Goal: Task Accomplishment & Management: Manage account settings

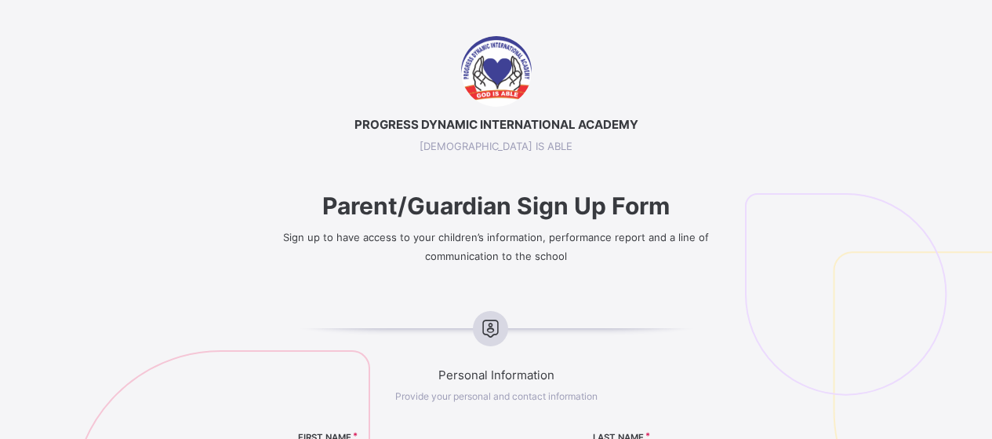
select select "**"
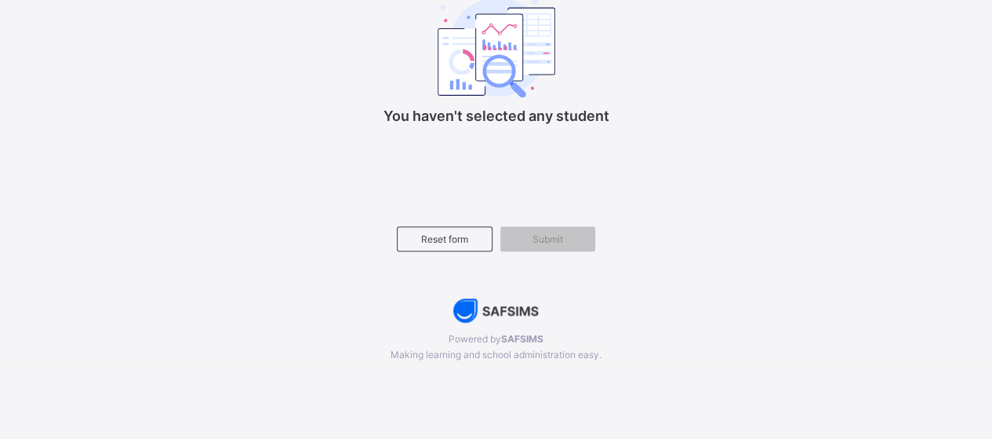
scroll to position [988, 0]
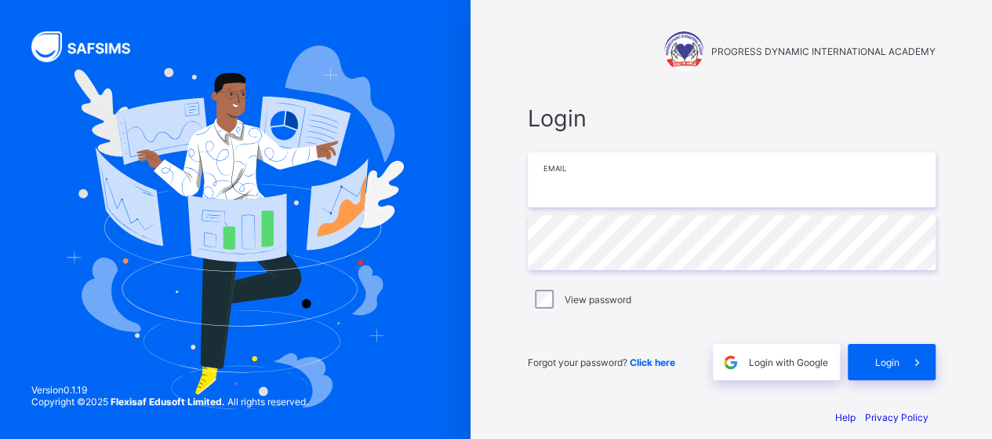
click at [591, 193] on input "email" at bounding box center [732, 179] width 408 height 55
type input "**********"
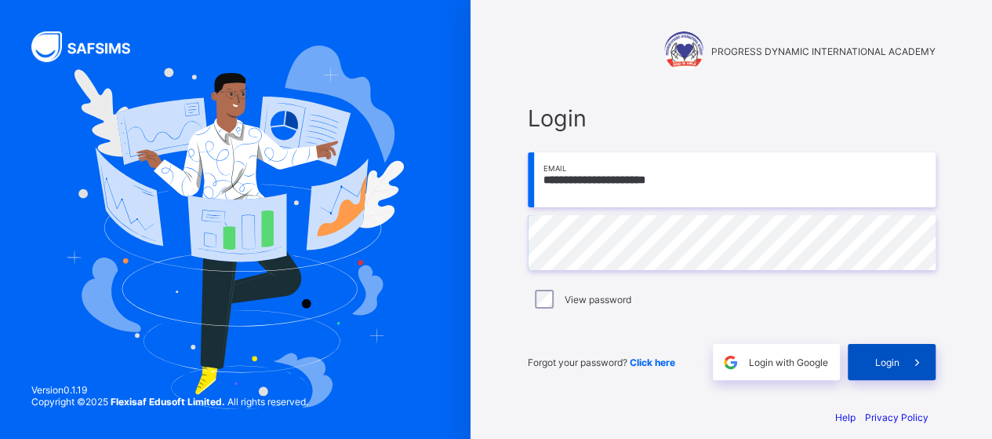
click at [894, 366] on span "Login" at bounding box center [887, 362] width 24 height 12
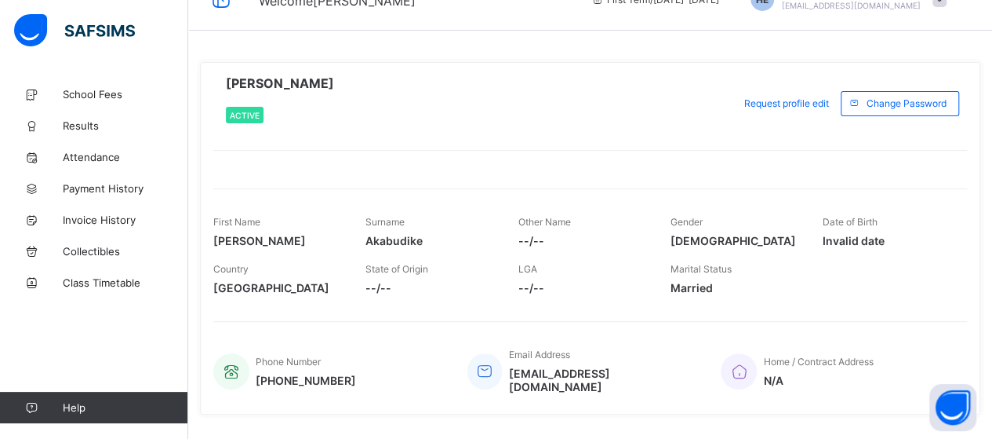
scroll to position [56, 0]
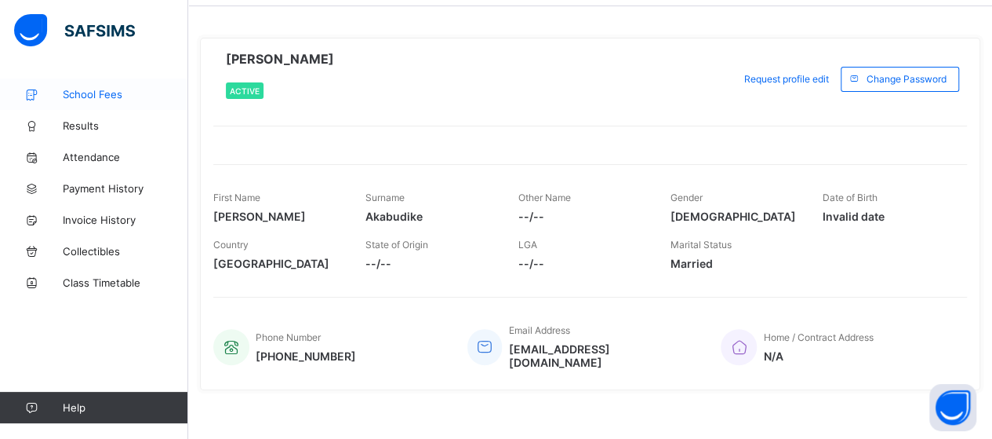
click at [87, 88] on span "School Fees" at bounding box center [126, 94] width 126 height 13
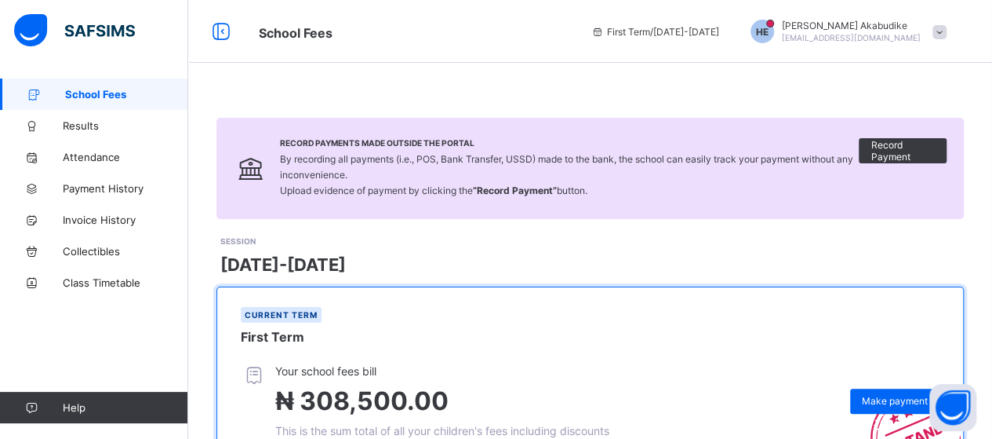
scroll to position [251, 0]
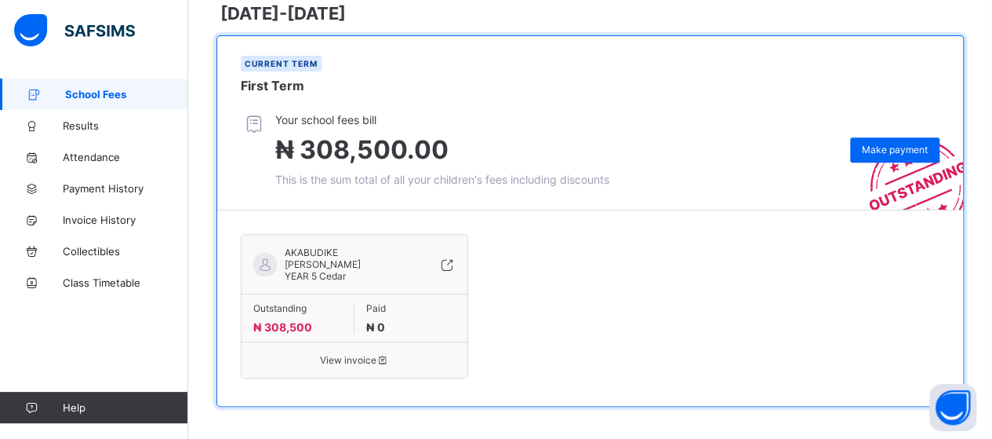
click at [88, 93] on span "School Fees" at bounding box center [126, 94] width 123 height 13
click at [351, 253] on span "AKABUDIKE [PERSON_NAME]" at bounding box center [350, 258] width 131 height 24
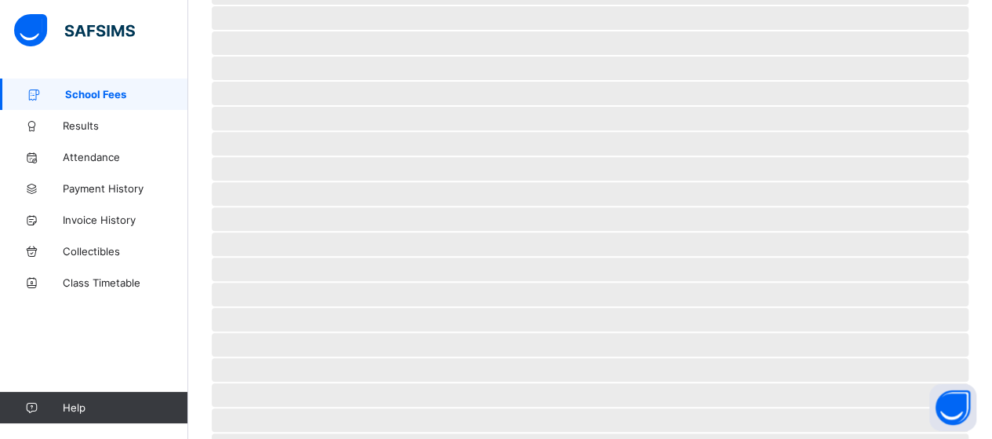
click at [351, 257] on span "‌" at bounding box center [590, 269] width 757 height 24
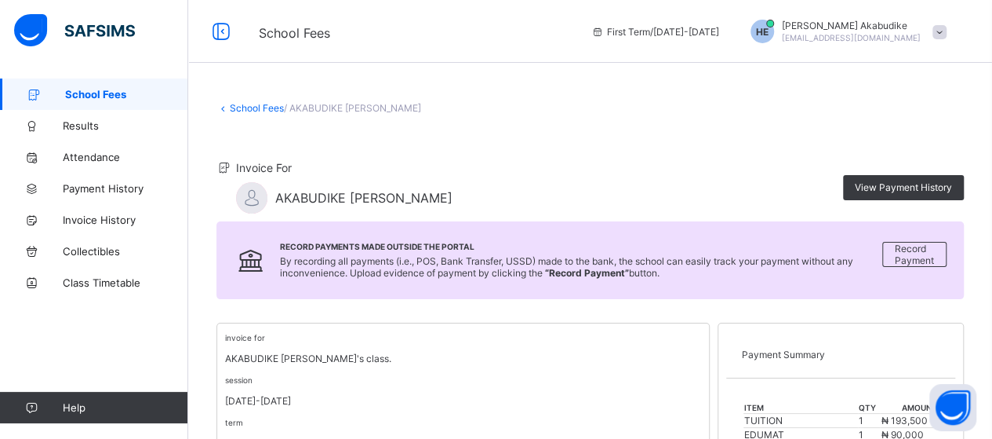
click at [886, 38] on span "[EMAIL_ADDRESS][DOMAIN_NAME]" at bounding box center [851, 37] width 139 height 9
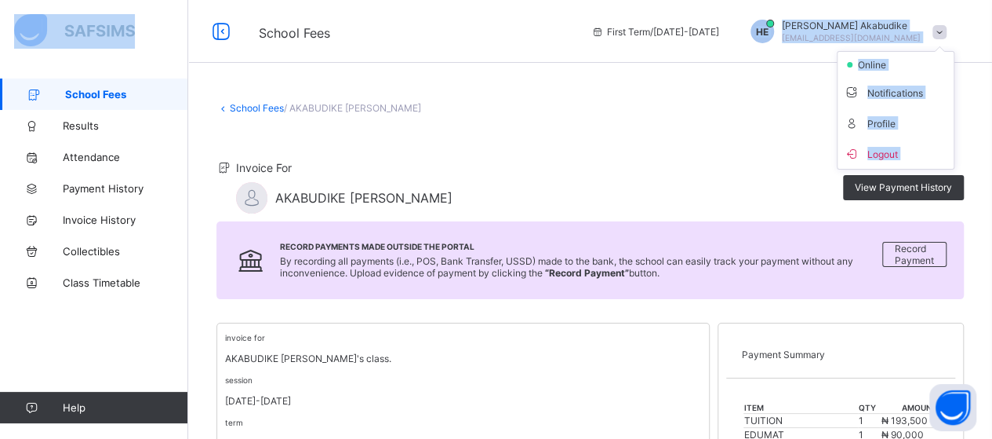
click at [886, 51] on ul "online Notifications Profile Logout" at bounding box center [896, 110] width 118 height 118
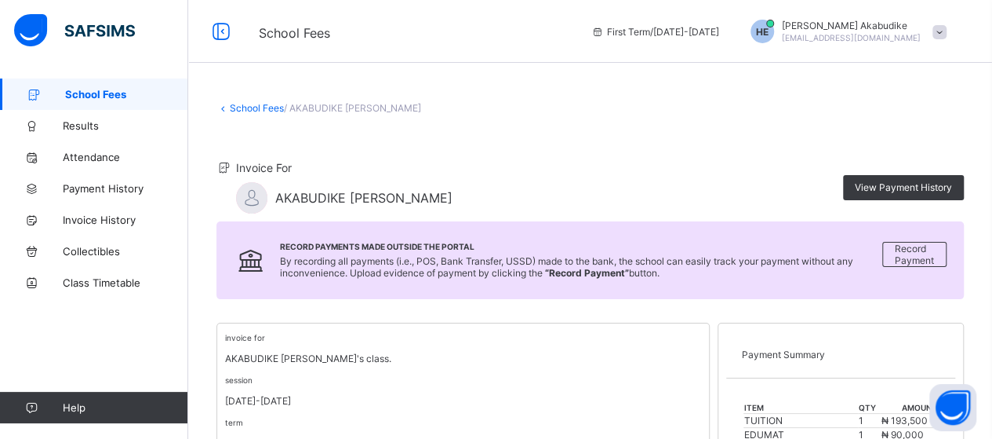
click at [875, 33] on span "[EMAIL_ADDRESS][DOMAIN_NAME]" at bounding box center [851, 37] width 139 height 9
click at [947, 34] on span at bounding box center [940, 32] width 14 height 14
click at [769, 32] on span "HE" at bounding box center [762, 32] width 13 height 12
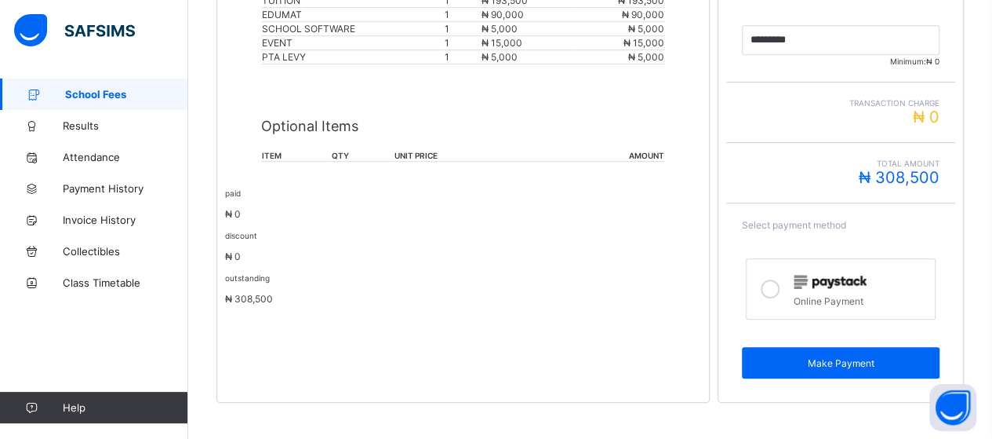
scroll to position [117, 0]
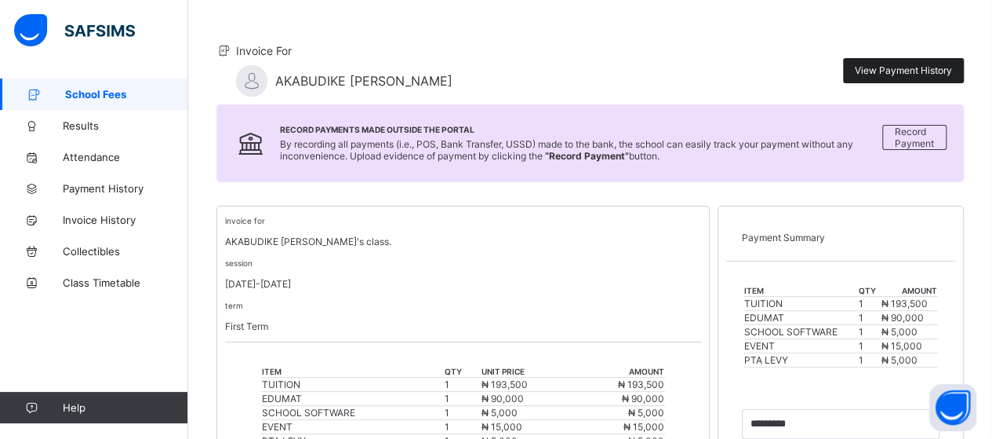
click at [948, 68] on span "View Payment History" at bounding box center [903, 70] width 97 height 12
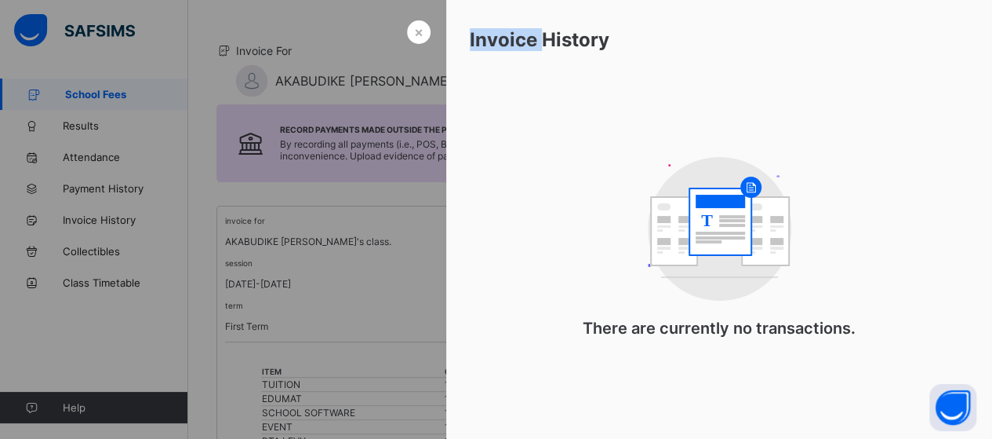
click at [948, 68] on div "Invoice History" at bounding box center [719, 39] width 546 height 79
click at [422, 219] on div at bounding box center [496, 219] width 992 height 439
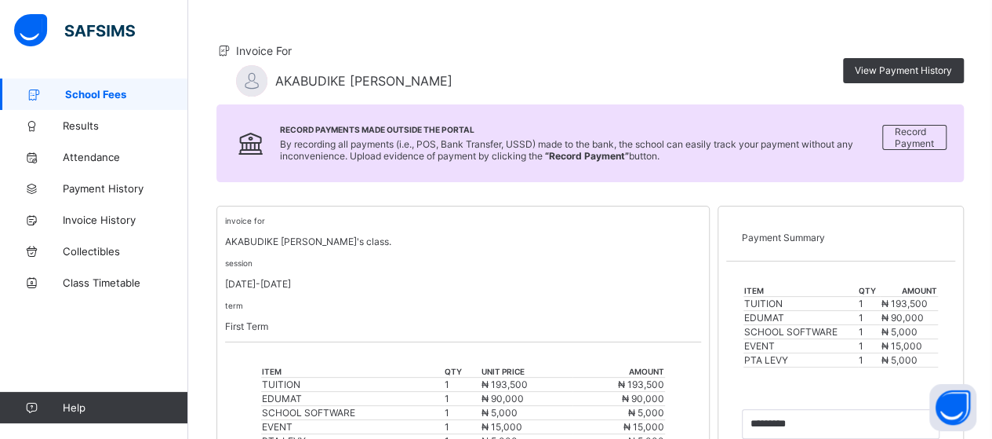
drag, startPoint x: 16, startPoint y: 0, endPoint x: 152, endPoint y: 358, distance: 383.6
click at [152, 358] on div "School Fees Results Attendance Payment History Invoice History Collectibles Cla…" at bounding box center [94, 251] width 188 height 376
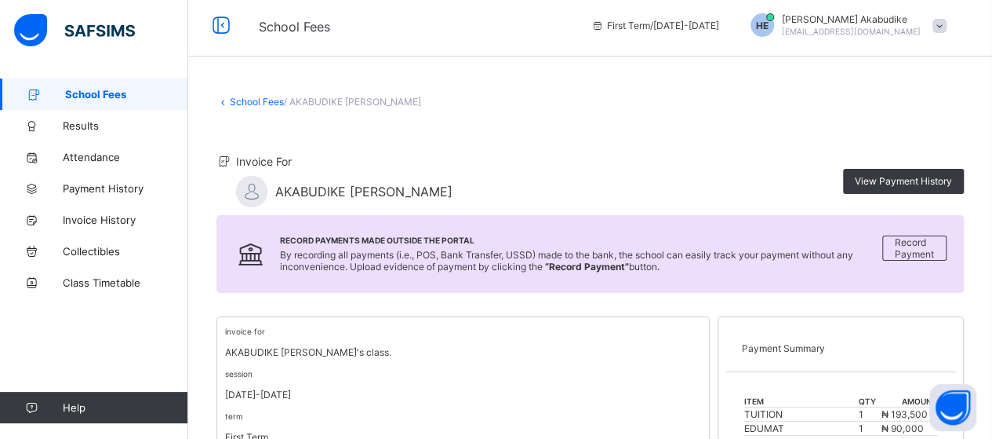
scroll to position [0, 0]
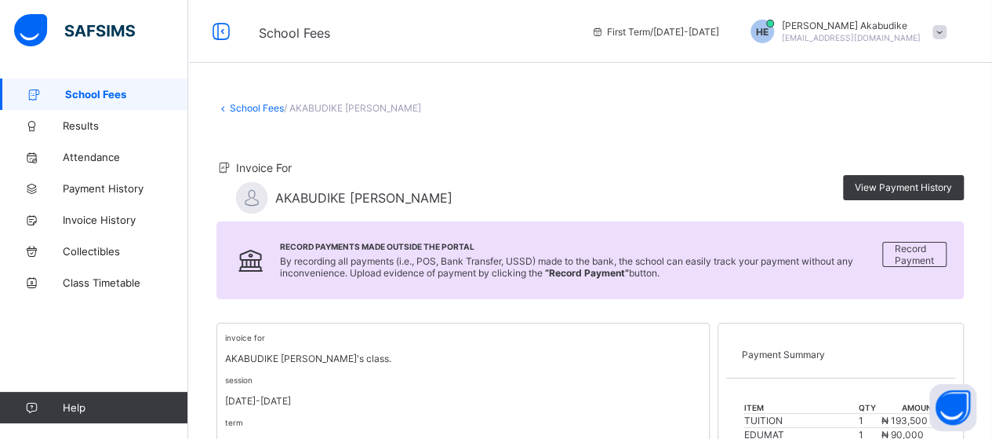
click at [774, 25] on div "HE" at bounding box center [763, 32] width 24 height 24
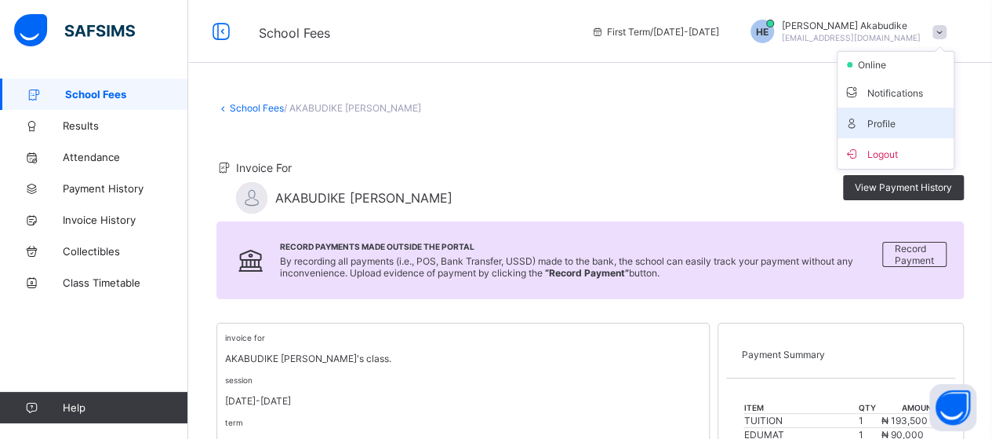
click at [899, 123] on span "Profile" at bounding box center [896, 123] width 104 height 18
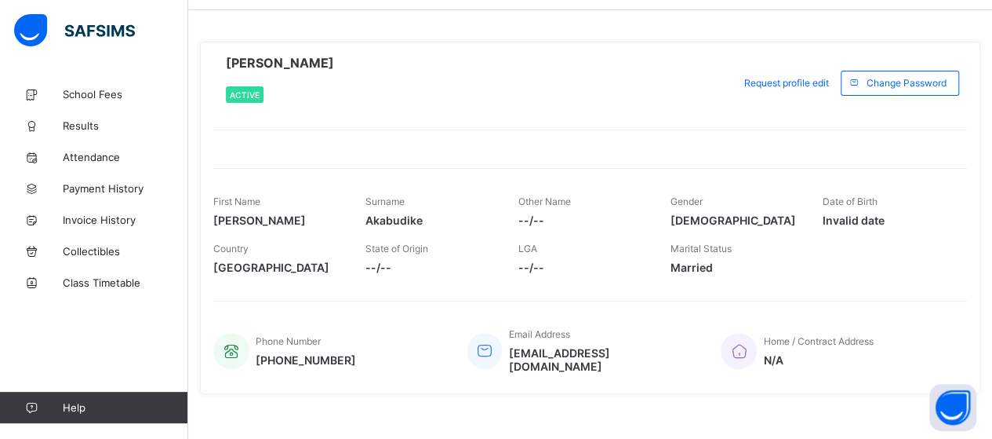
scroll to position [56, 0]
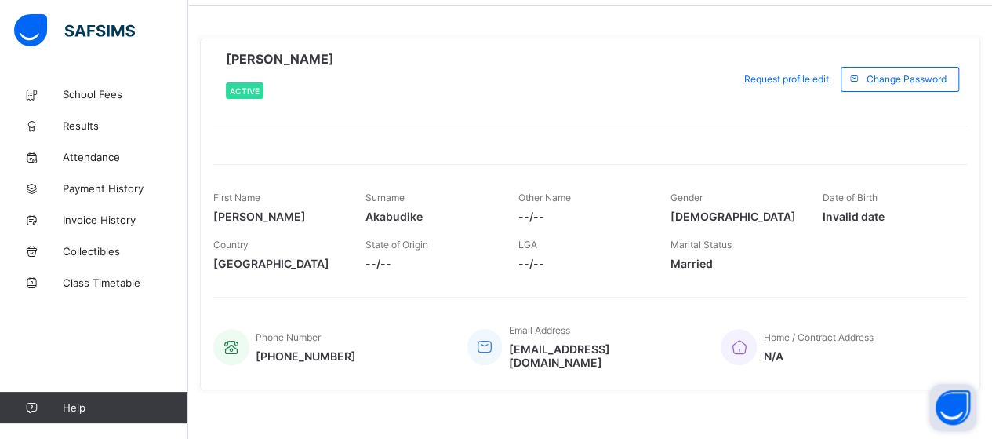
click at [951, 412] on button "Open asap" at bounding box center [953, 407] width 47 height 47
click at [942, 415] on button "Open asap" at bounding box center [953, 407] width 47 height 47
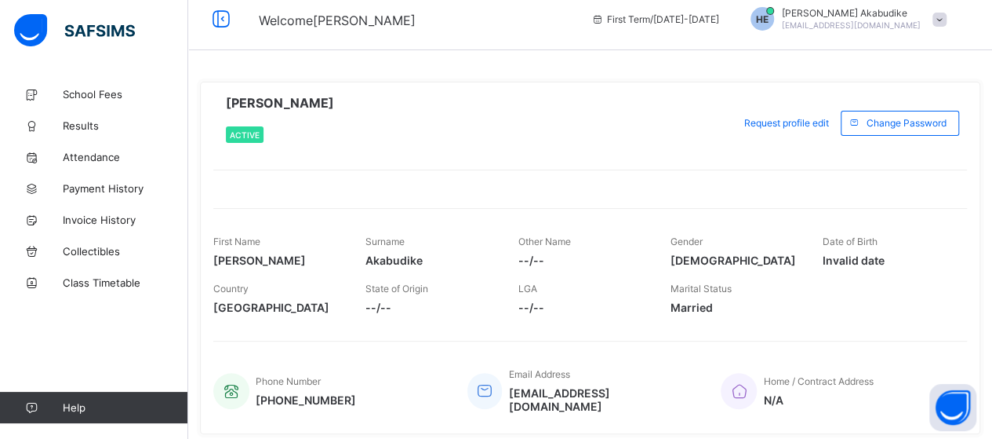
scroll to position [0, 0]
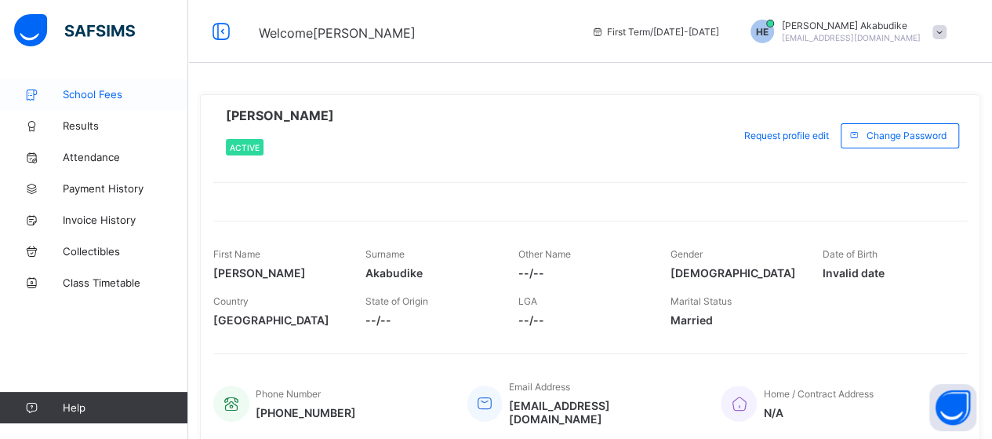
click at [89, 96] on span "School Fees" at bounding box center [126, 94] width 126 height 13
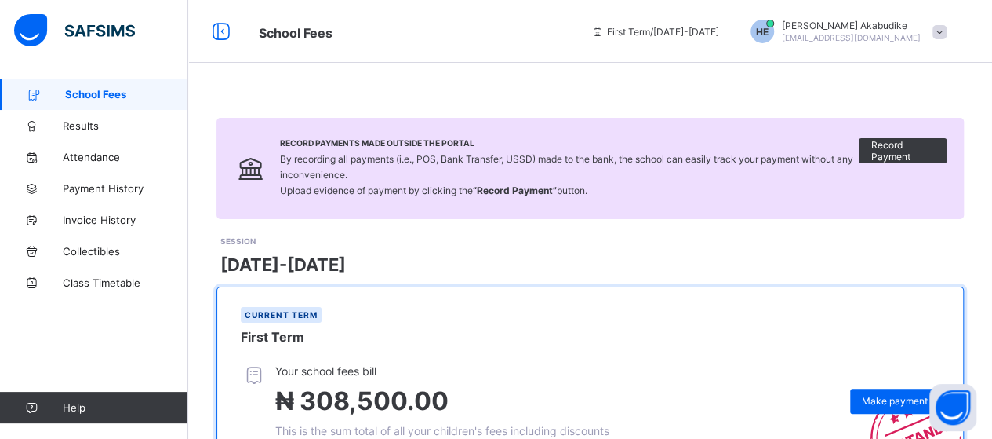
click at [714, 38] on div "First Term / [DATE]-[DATE]" at bounding box center [656, 31] width 144 height 63
click at [100, 125] on span "Results" at bounding box center [126, 125] width 126 height 13
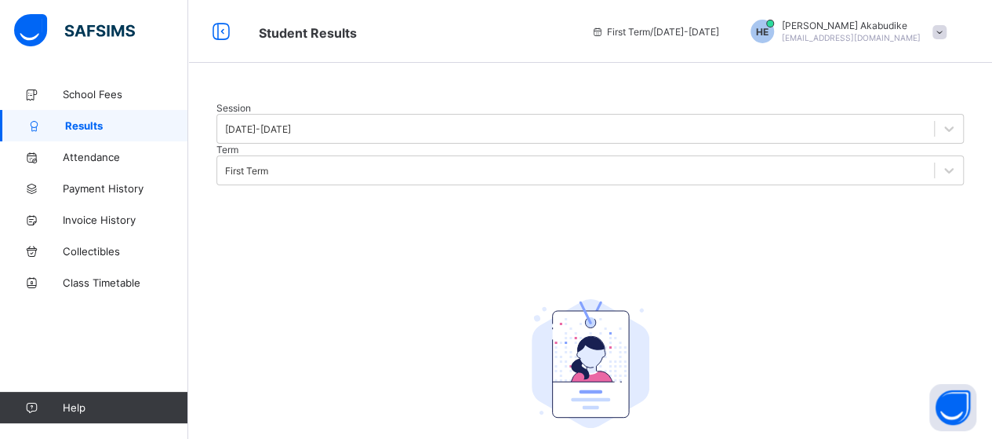
click at [238, 102] on div at bounding box center [591, 102] width 748 height 0
click at [235, 102] on div at bounding box center [591, 102] width 748 height 0
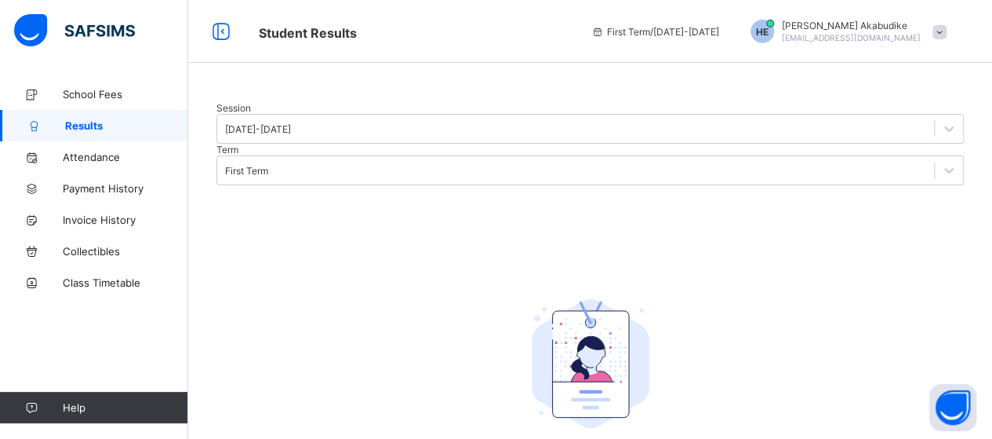
click at [235, 102] on div at bounding box center [591, 102] width 748 height 0
click at [104, 252] on span "Collectibles" at bounding box center [126, 251] width 126 height 13
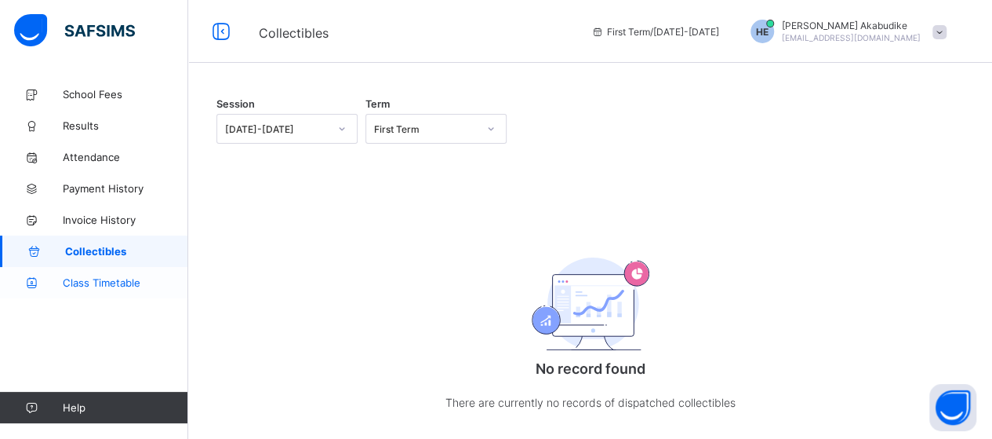
click at [110, 289] on link "Class Timetable" at bounding box center [94, 282] width 188 height 31
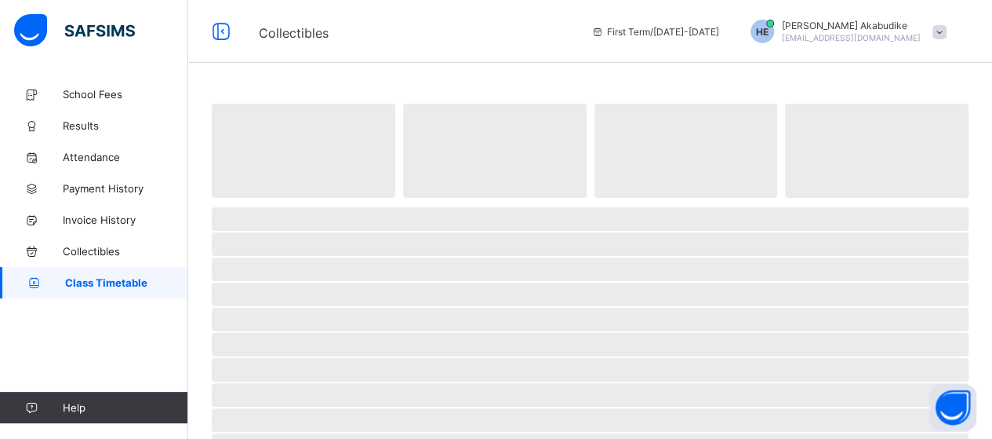
click at [110, 289] on link "Class Timetable" at bounding box center [94, 282] width 188 height 31
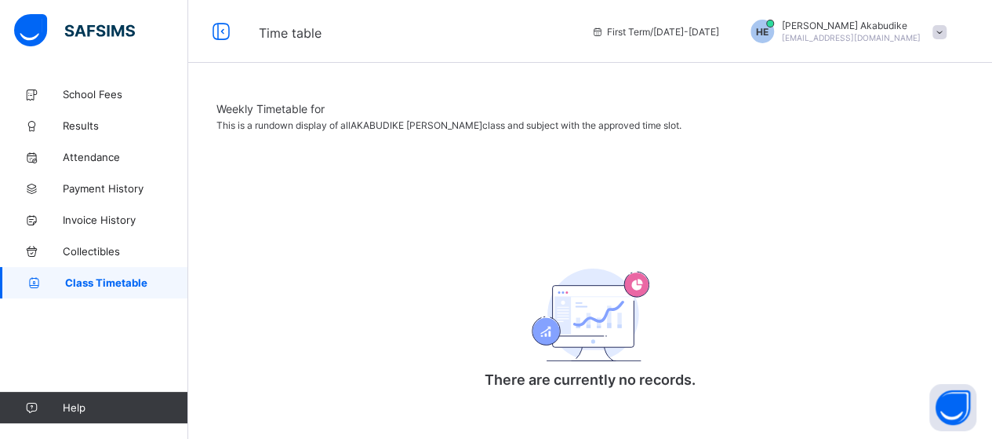
click at [769, 35] on span "HE" at bounding box center [762, 32] width 13 height 12
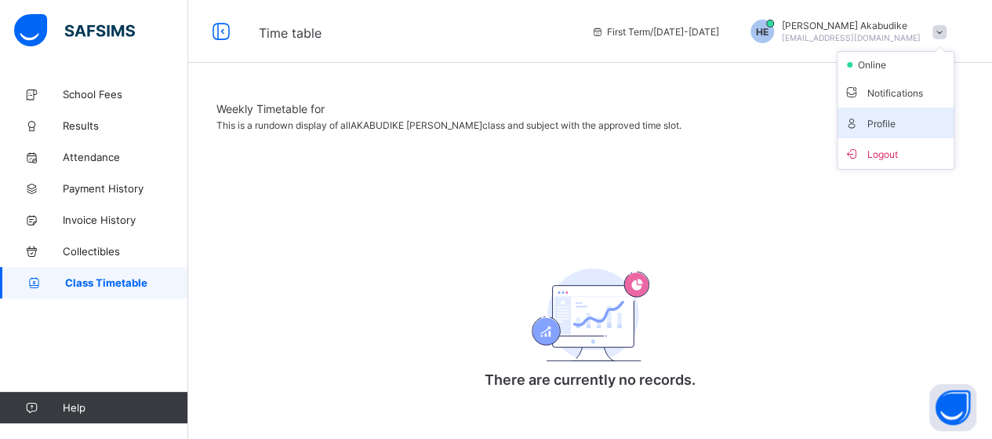
click at [901, 124] on span "Profile" at bounding box center [896, 123] width 104 height 18
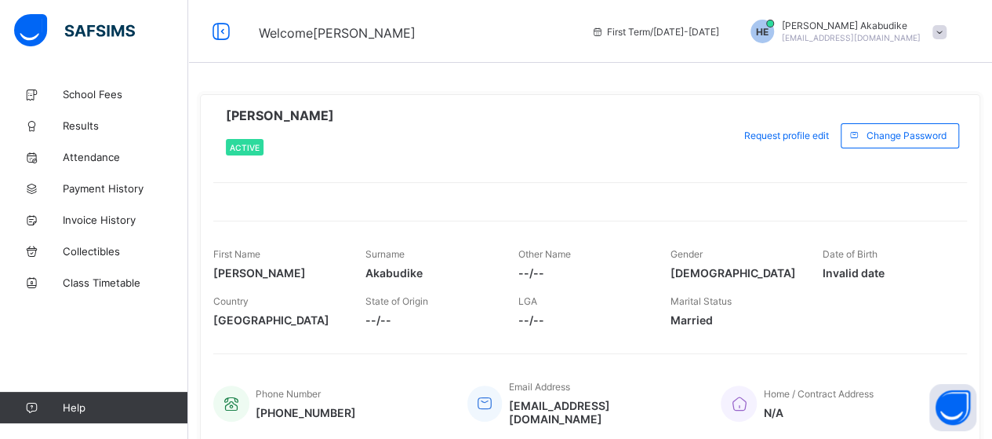
click at [901, 124] on div "Change Password" at bounding box center [900, 135] width 118 height 25
click at [947, 34] on span at bounding box center [940, 32] width 14 height 14
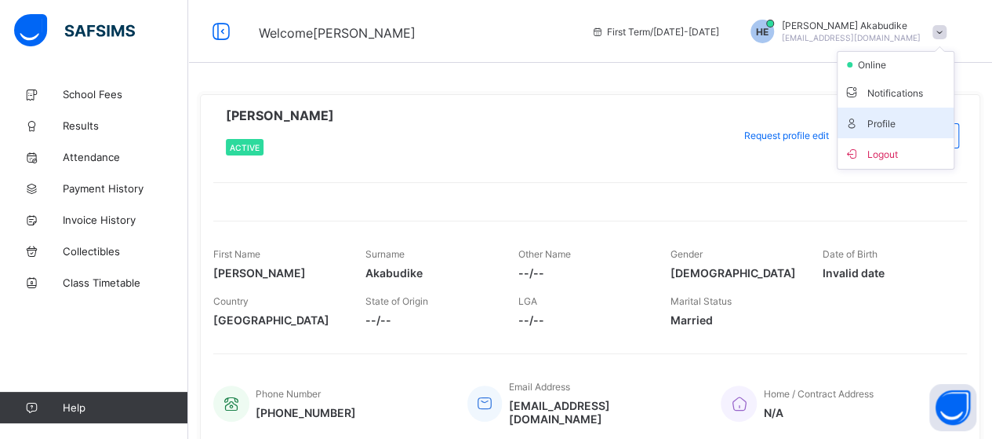
click at [899, 118] on span "Profile" at bounding box center [896, 123] width 104 height 18
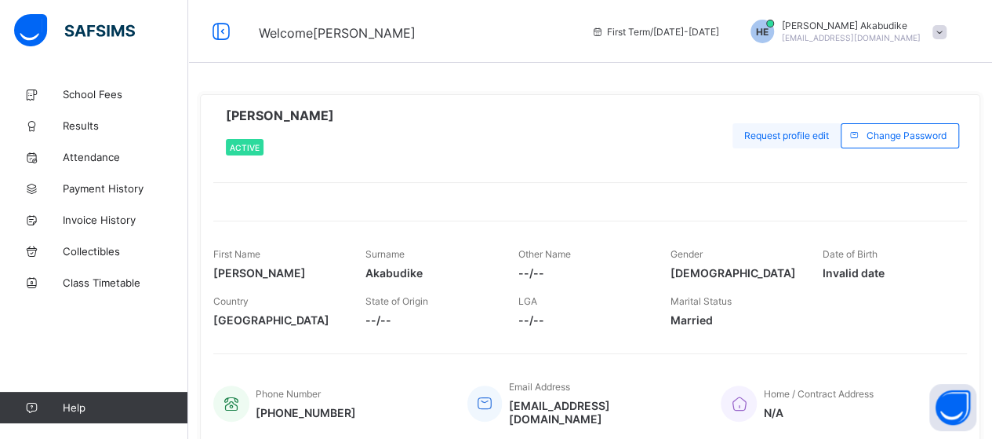
click at [808, 129] on span "Request profile edit" at bounding box center [786, 135] width 85 height 12
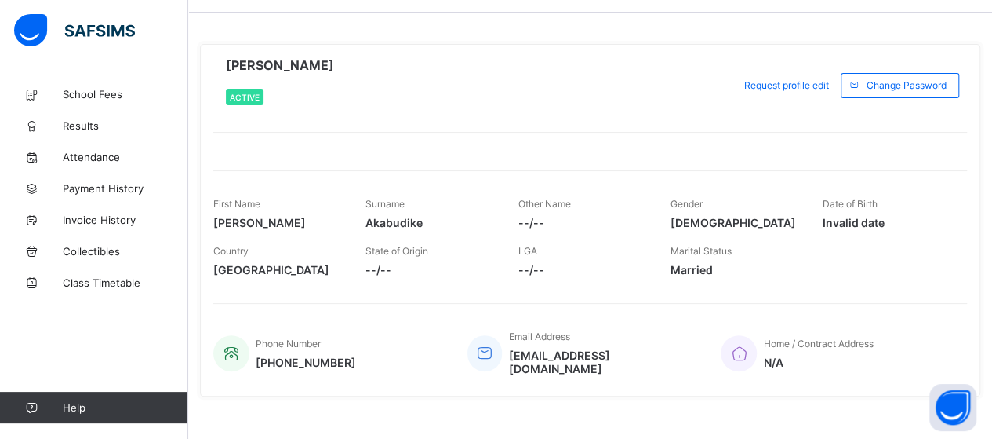
scroll to position [56, 0]
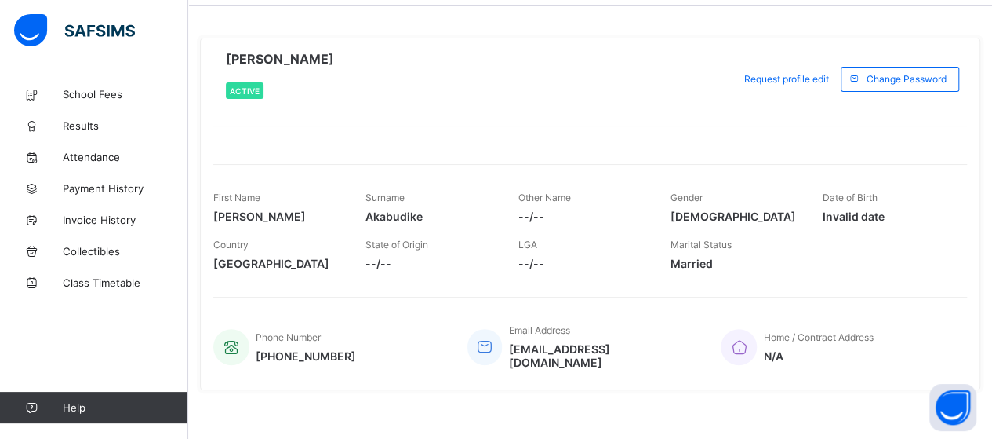
type input "*"
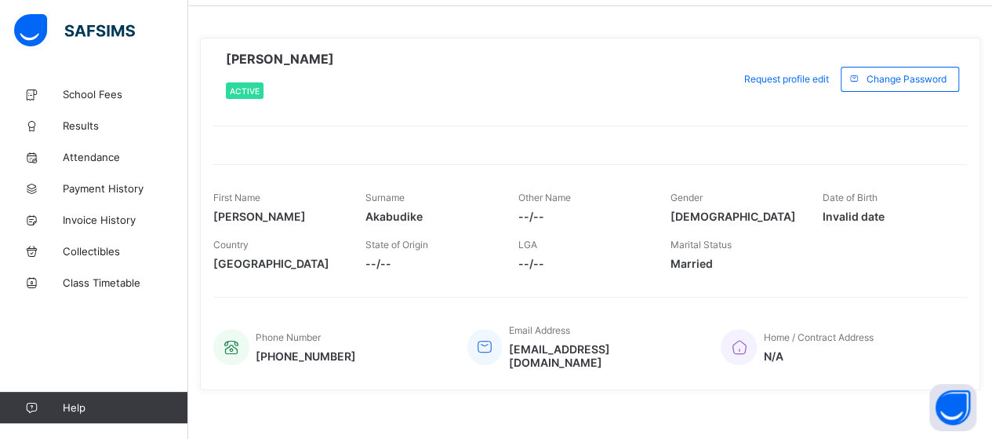
type input "**"
type input "***"
type input "****"
type input "*****"
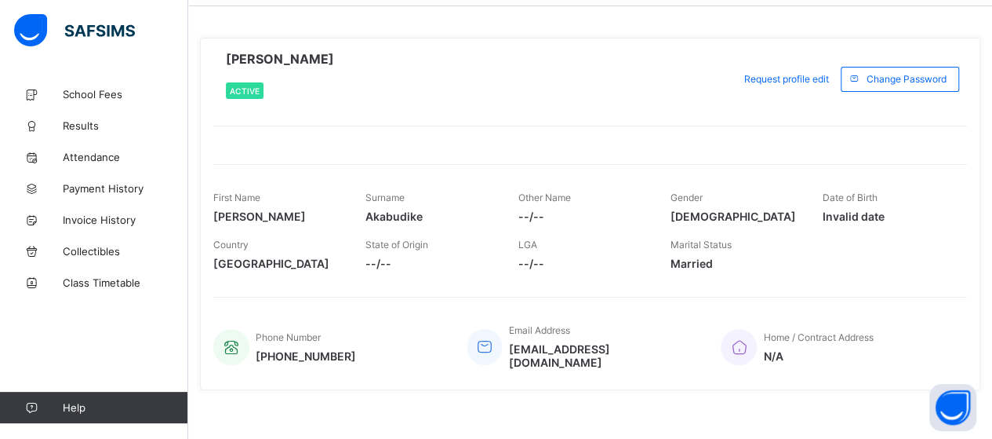
type input "**********"
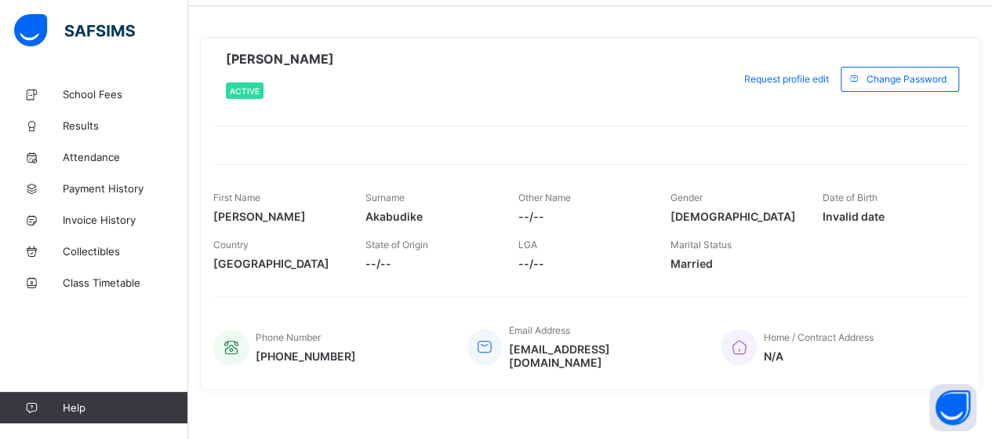
type textarea "*"
type textarea "**********"
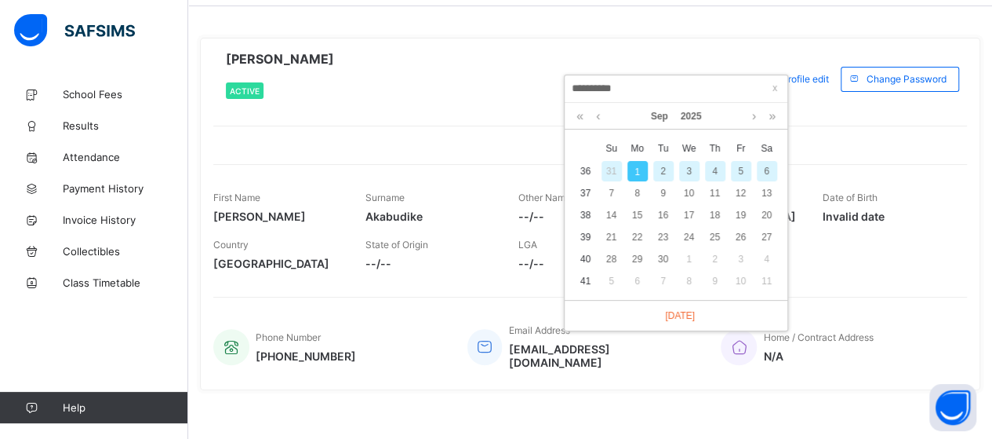
click at [615, 86] on input "**********" at bounding box center [676, 88] width 213 height 17
click at [580, 117] on link at bounding box center [580, 116] width 15 height 27
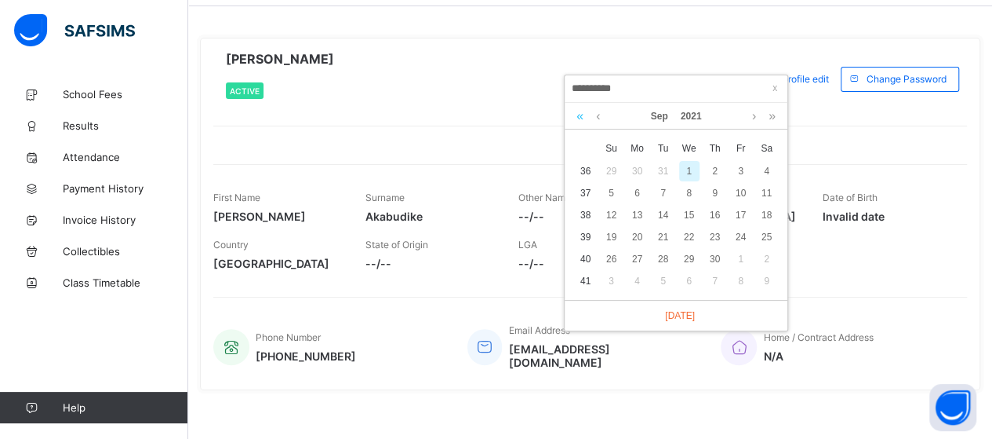
click at [580, 117] on link at bounding box center [580, 116] width 15 height 27
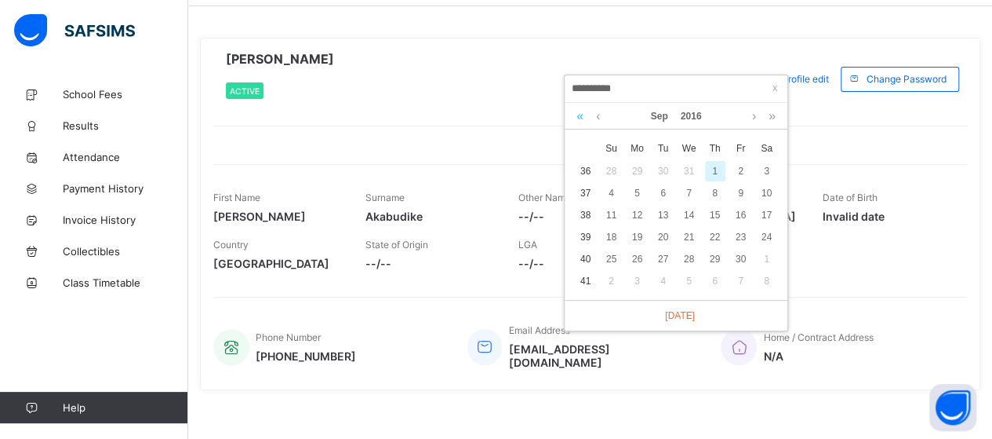
click at [580, 117] on link at bounding box center [580, 116] width 15 height 27
click at [776, 87] on span at bounding box center [775, 88] width 16 height 16
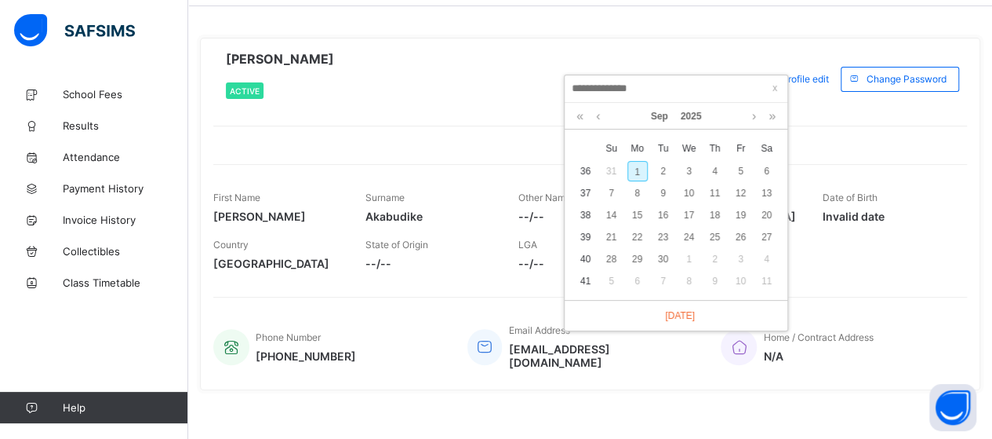
click at [776, 87] on span at bounding box center [775, 88] width 16 height 16
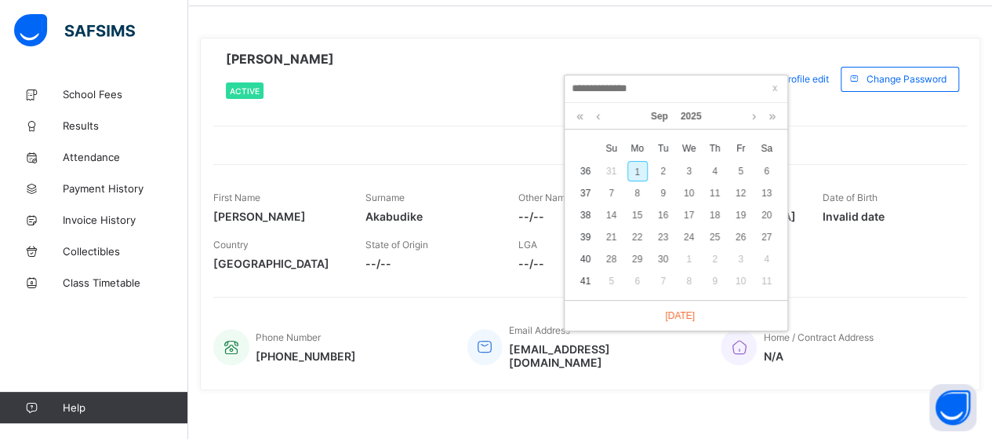
click at [767, 86] on input at bounding box center [676, 88] width 213 height 17
click at [580, 118] on link at bounding box center [580, 116] width 15 height 27
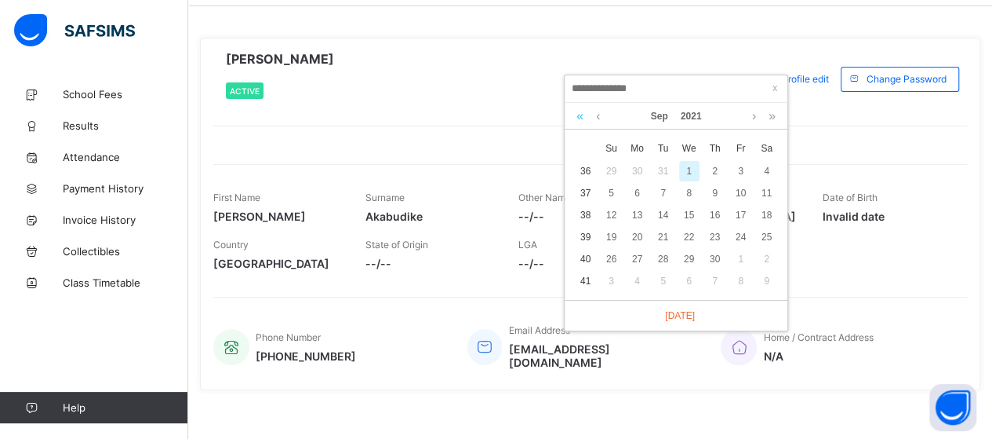
click at [580, 118] on link at bounding box center [580, 116] width 15 height 27
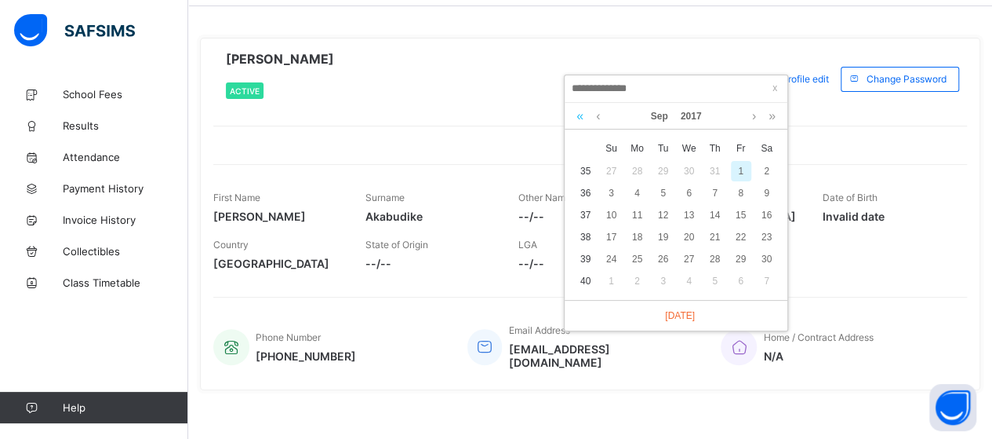
click at [580, 118] on link at bounding box center [580, 116] width 15 height 27
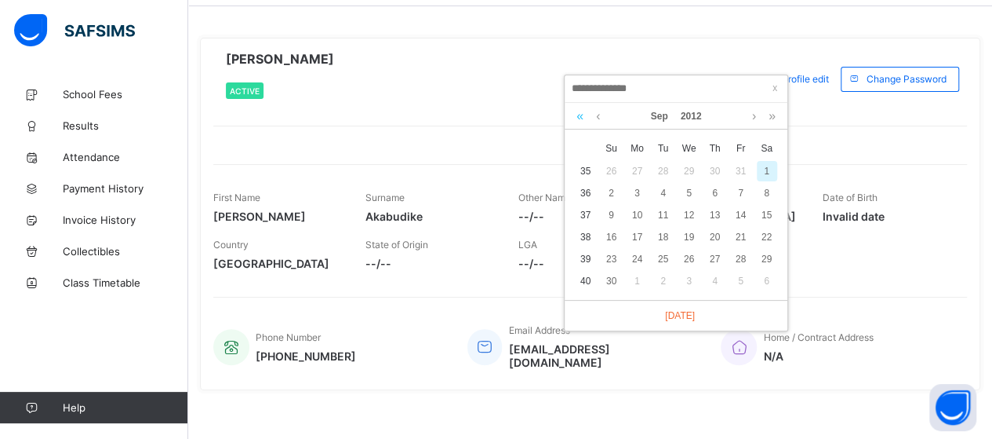
click at [580, 118] on link at bounding box center [580, 116] width 15 height 27
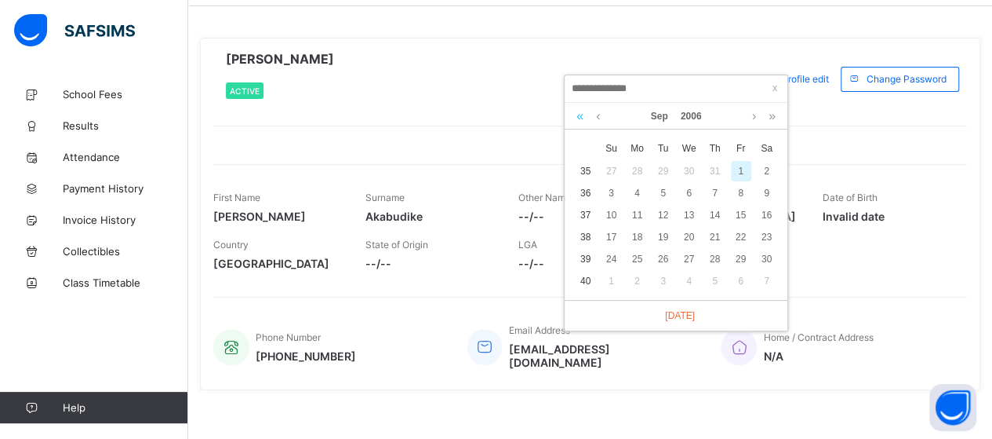
click at [580, 118] on link at bounding box center [580, 116] width 15 height 27
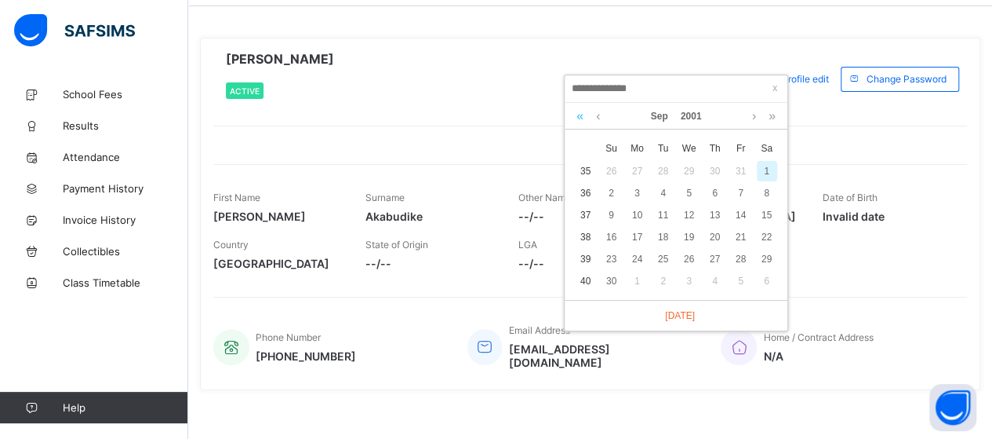
click at [580, 118] on link at bounding box center [580, 116] width 15 height 27
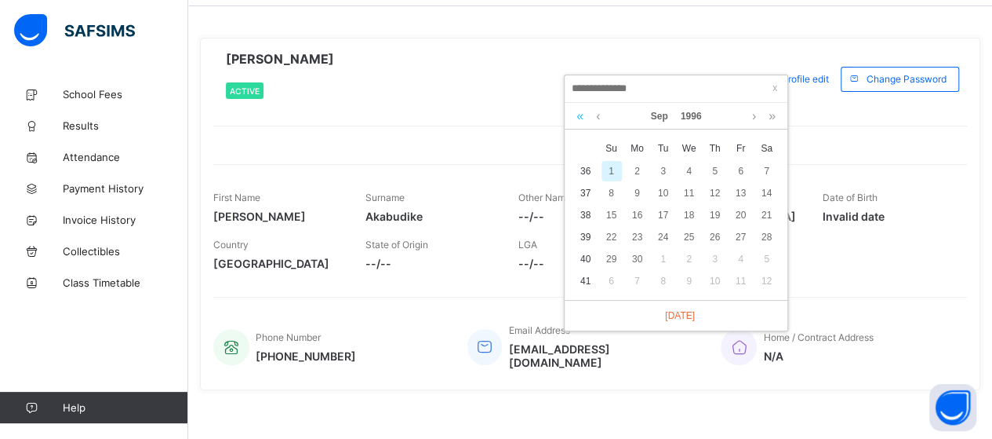
click at [580, 118] on link at bounding box center [580, 116] width 15 height 27
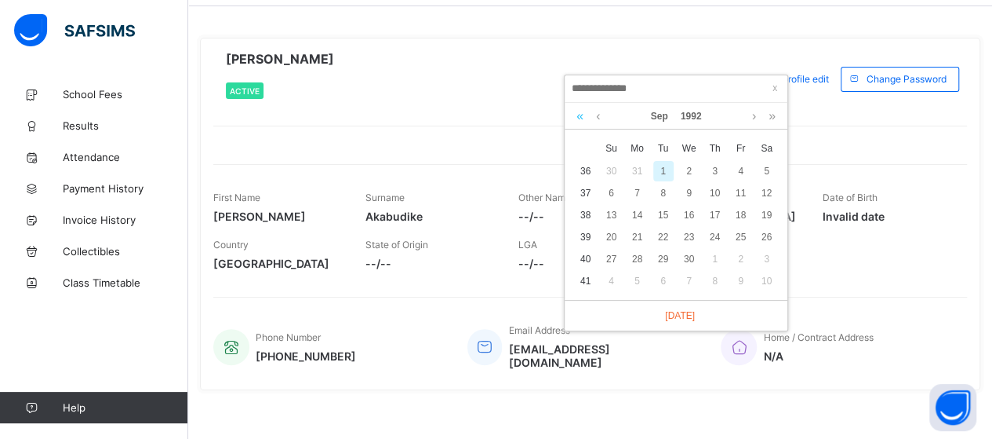
click at [580, 118] on link at bounding box center [580, 116] width 15 height 27
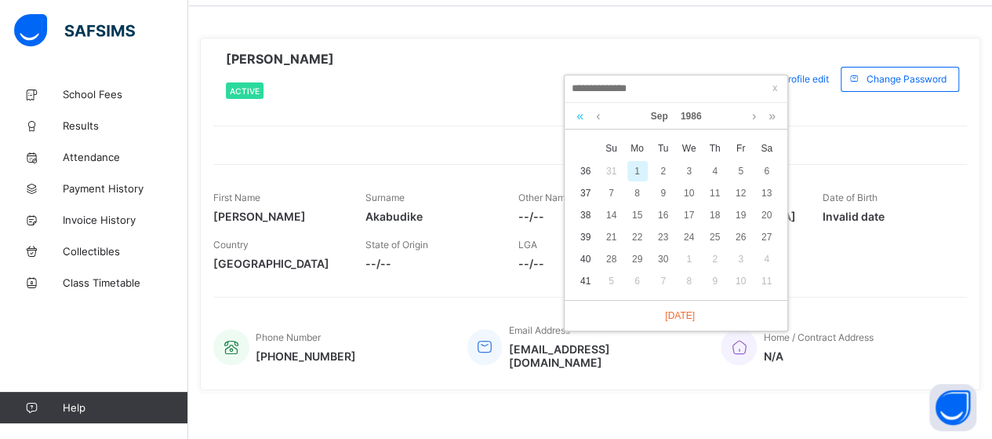
click at [580, 118] on link at bounding box center [580, 116] width 15 height 27
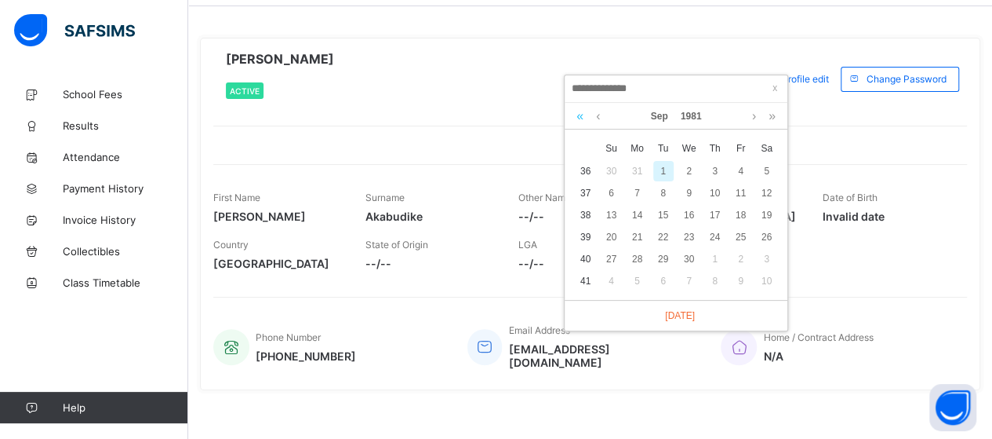
click at [580, 118] on link at bounding box center [580, 116] width 15 height 27
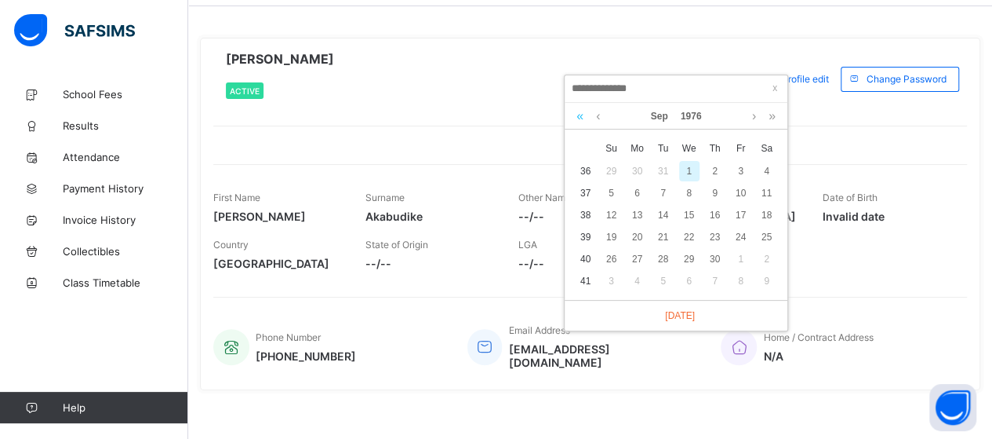
click at [580, 118] on link at bounding box center [580, 116] width 15 height 27
click at [600, 118] on link at bounding box center [598, 116] width 12 height 27
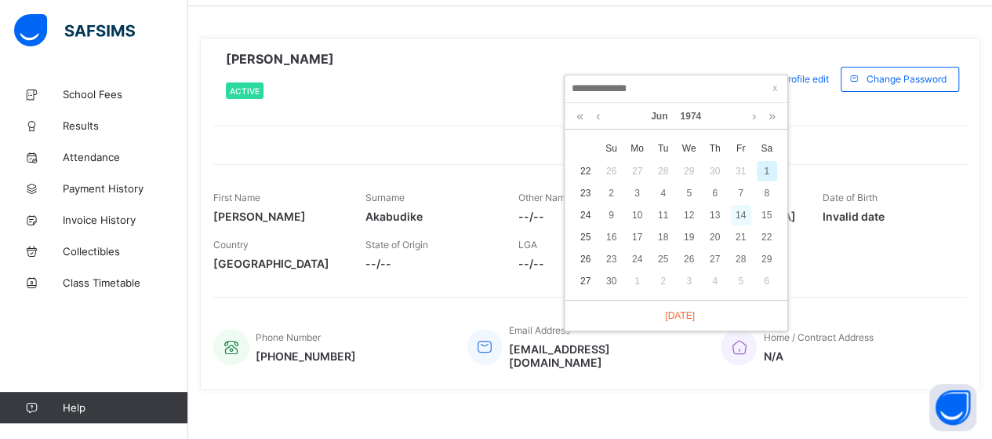
click at [742, 217] on div "14" at bounding box center [741, 215] width 20 height 20
type input "**********"
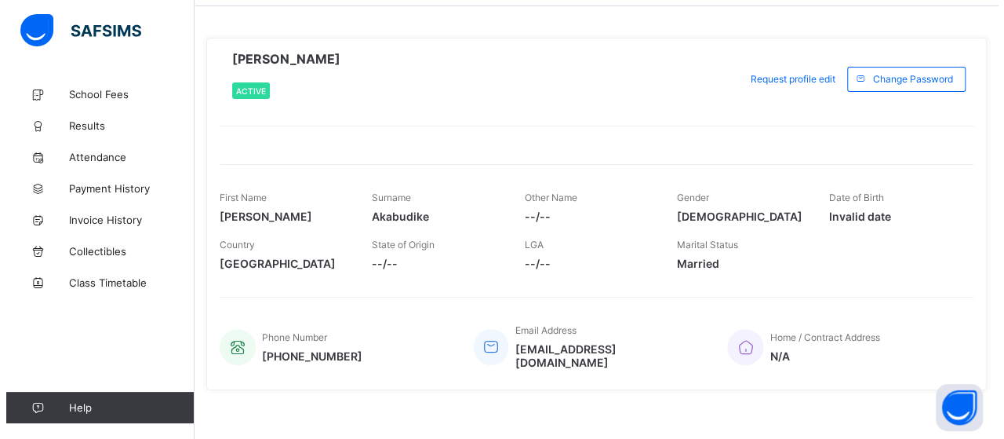
scroll to position [522, 0]
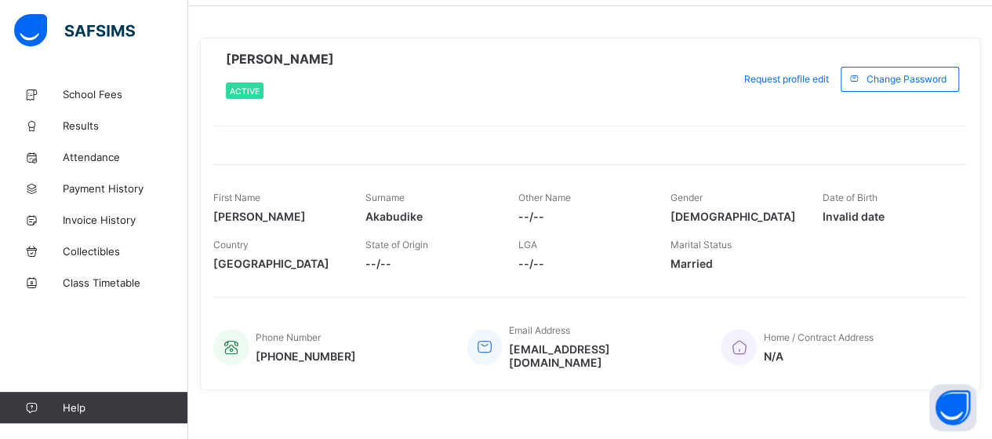
type input "*"
type input "*********"
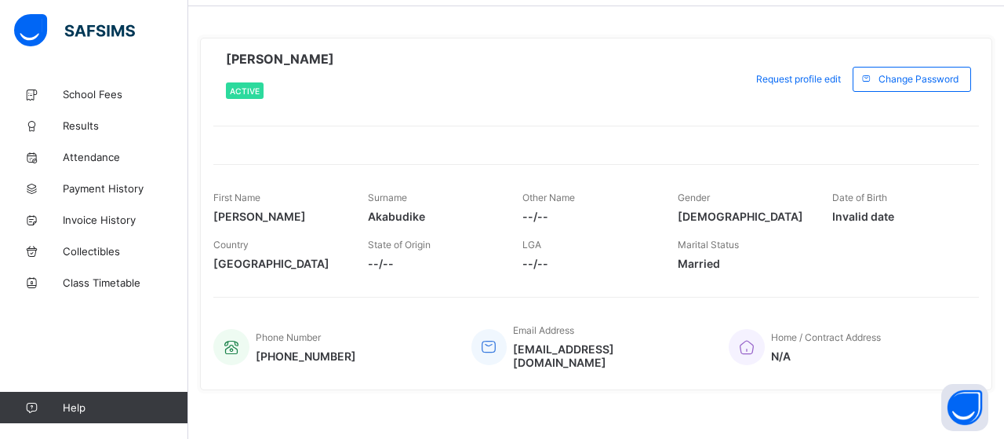
type input "*********"
type input "******"
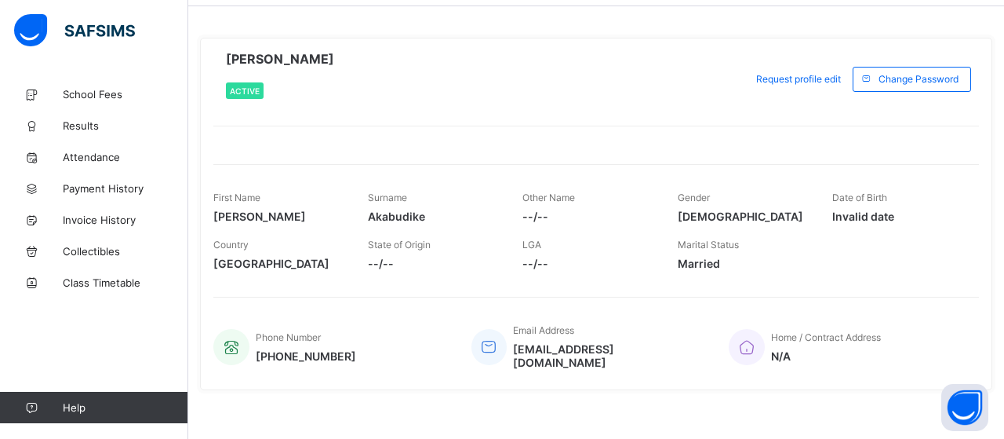
type input "**********"
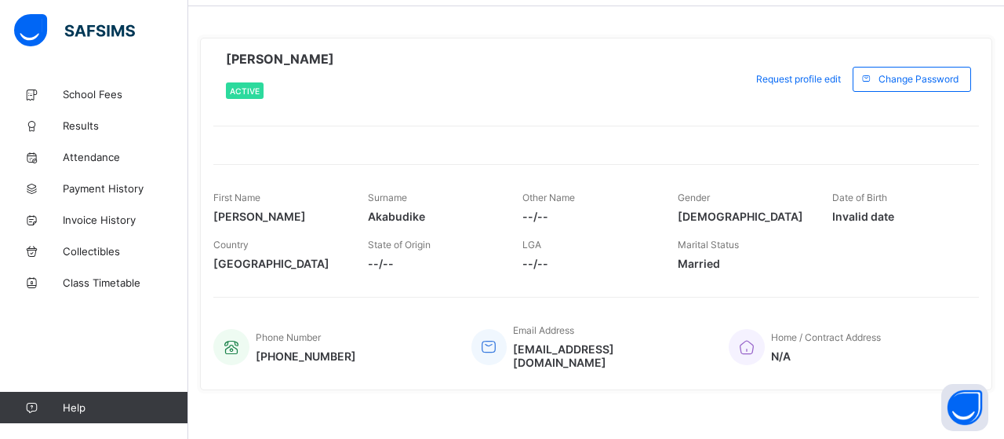
scroll to position [344, 0]
type textarea "**********"
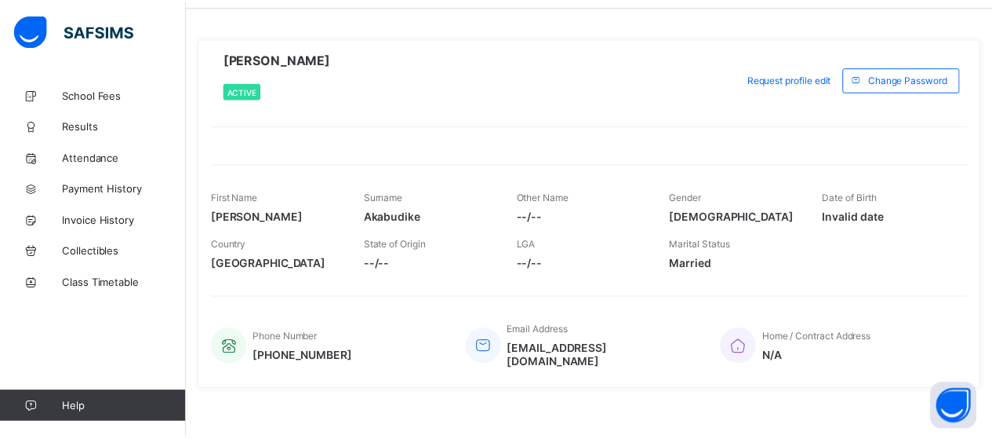
scroll to position [703, 0]
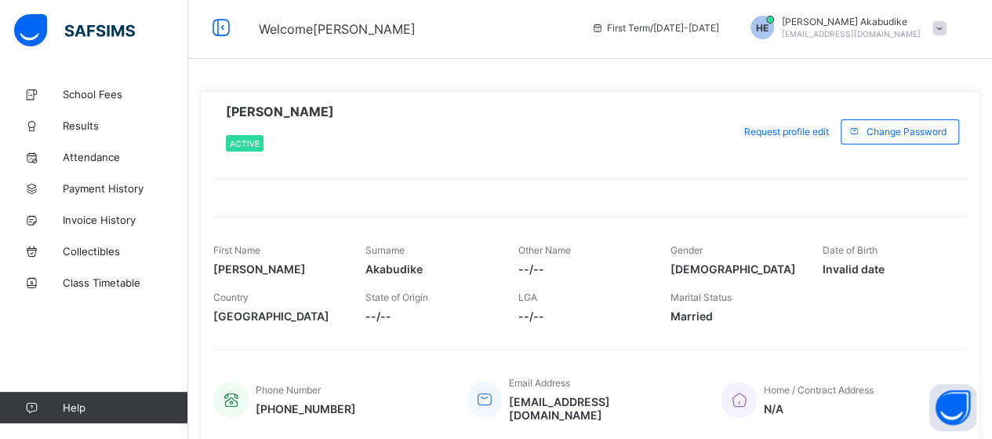
scroll to position [0, 0]
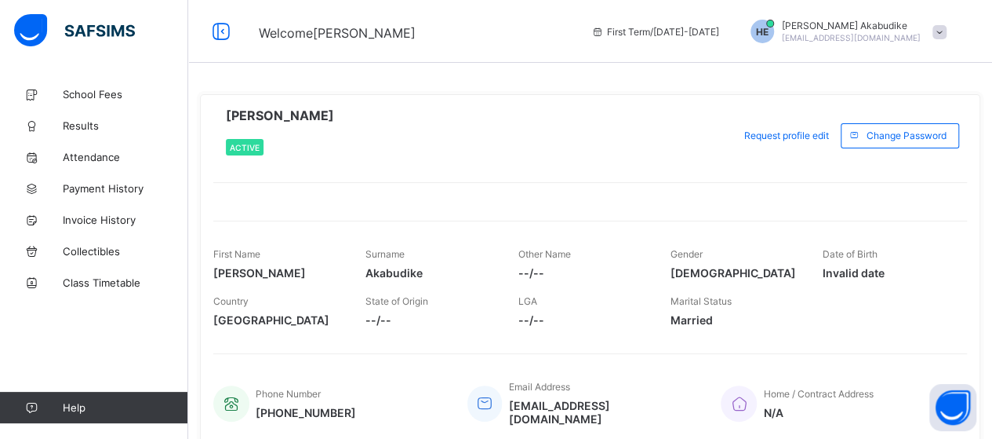
click at [952, 412] on button "Open asap" at bounding box center [953, 407] width 47 height 47
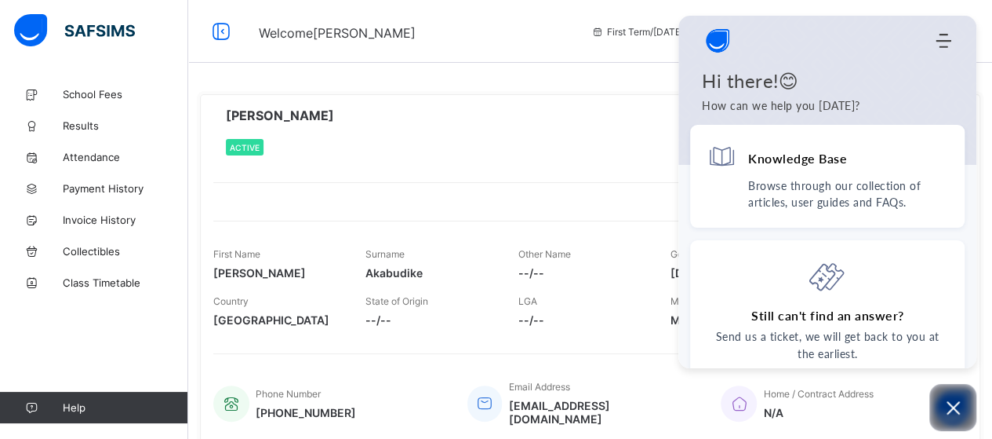
click at [952, 412] on icon "Open asap" at bounding box center [954, 408] width 20 height 20
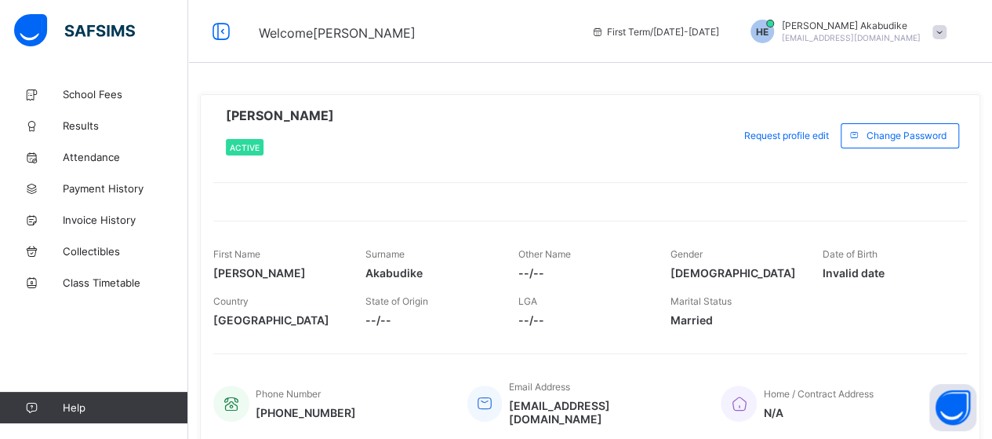
click at [86, 409] on span "Help" at bounding box center [125, 407] width 125 height 13
click at [72, 412] on span "Help" at bounding box center [125, 407] width 125 height 13
click at [60, 407] on icon at bounding box center [31, 408] width 63 height 12
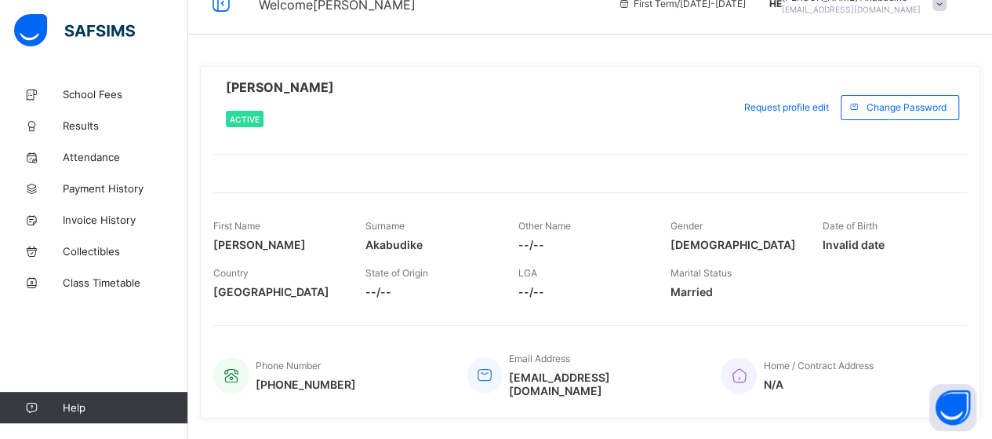
scroll to position [55, 0]
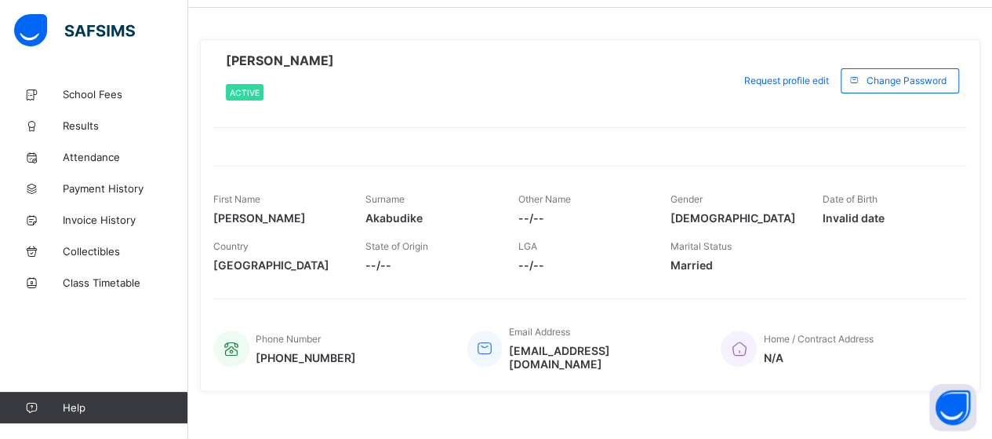
click at [278, 59] on span "[PERSON_NAME]" at bounding box center [280, 61] width 108 height 16
click at [246, 89] on span "Active" at bounding box center [245, 92] width 30 height 9
click at [952, 410] on button "Open asap" at bounding box center [953, 407] width 47 height 47
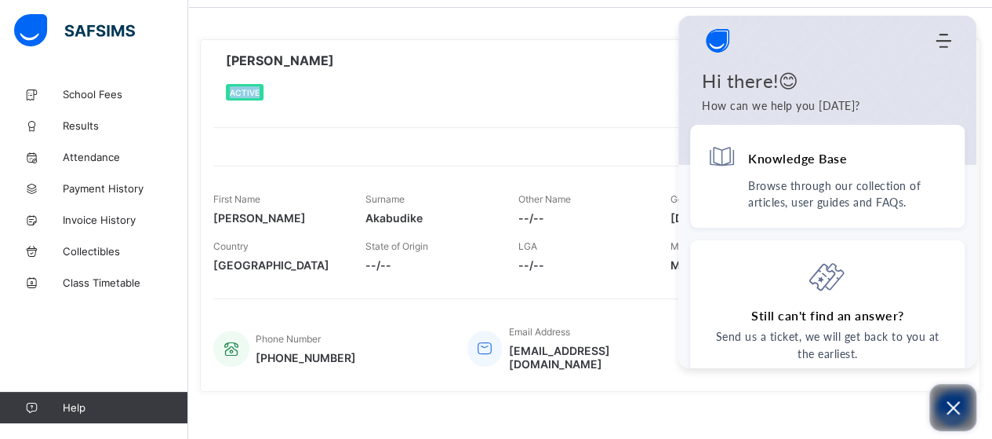
click at [952, 410] on icon "Open asap" at bounding box center [954, 408] width 20 height 20
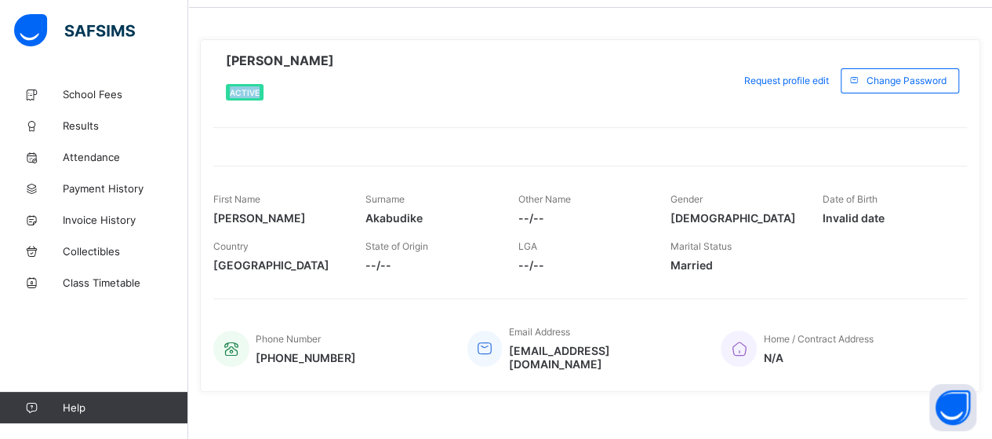
click at [89, 29] on img at bounding box center [74, 30] width 121 height 33
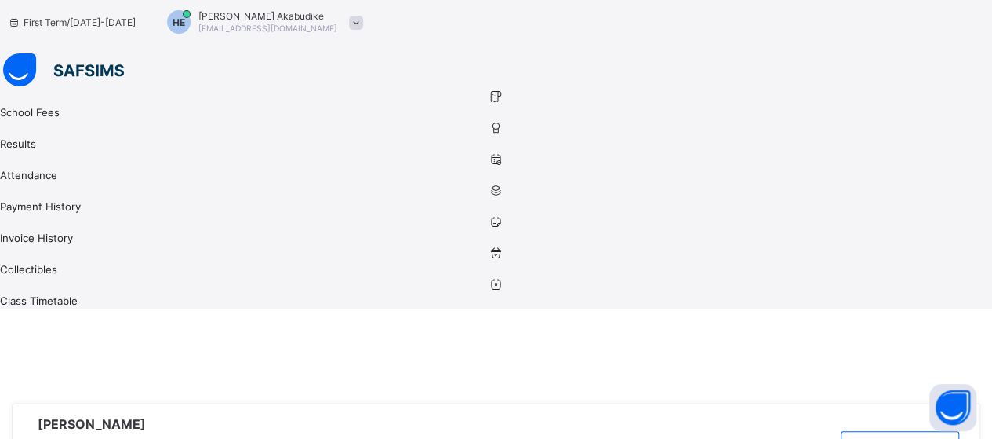
click at [89, 53] on div at bounding box center [496, 70] width 992 height 35
click at [44, 53] on div at bounding box center [496, 70] width 992 height 35
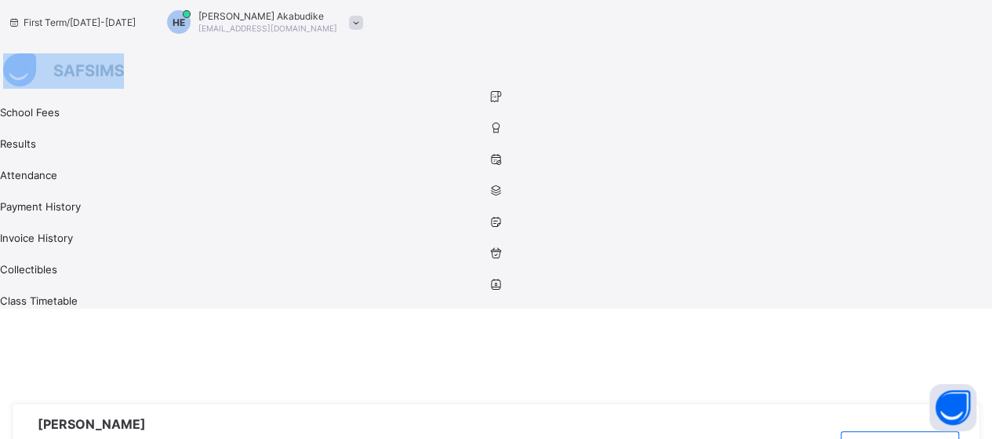
click at [6, 53] on img at bounding box center [63, 69] width 121 height 33
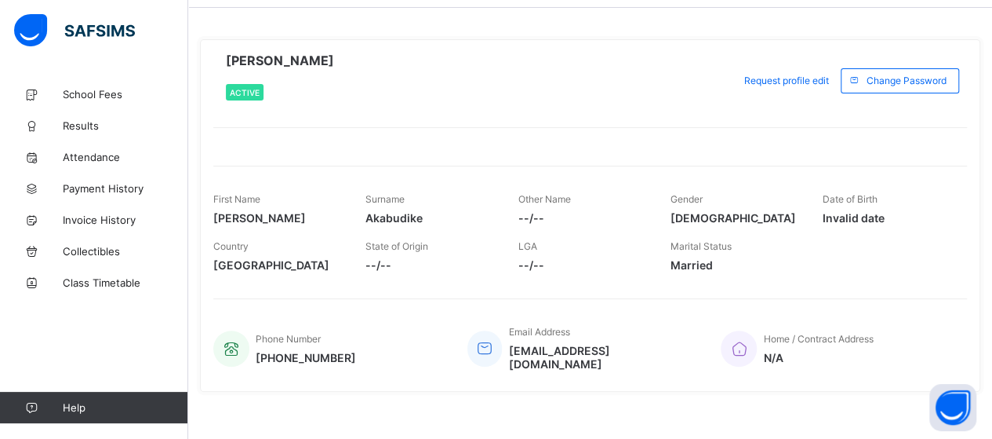
click at [6, 36] on div at bounding box center [93, 31] width 188 height 63
click at [124, 282] on span "Class Timetable" at bounding box center [126, 282] width 126 height 13
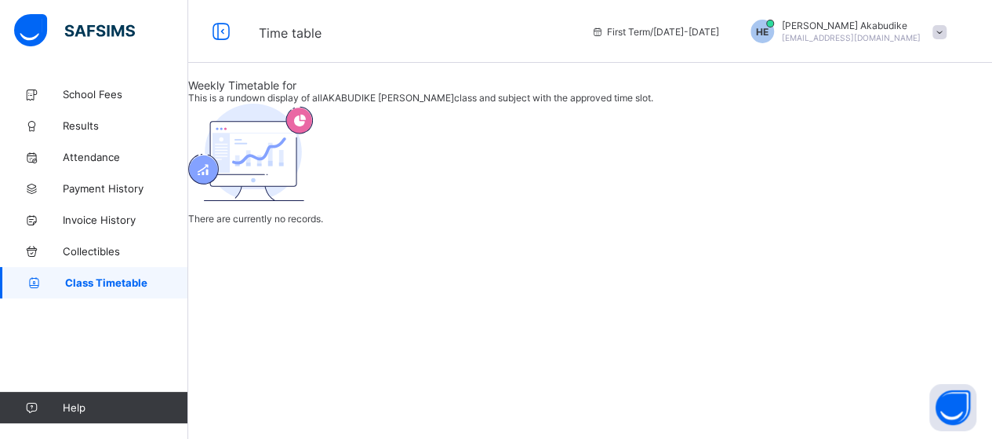
click at [947, 34] on span at bounding box center [940, 32] width 14 height 14
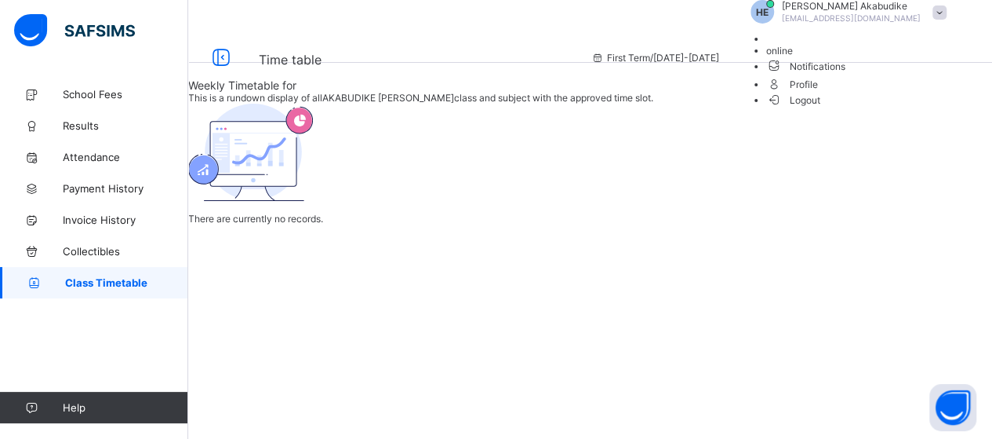
click at [897, 106] on li "Logout" at bounding box center [860, 99] width 188 height 13
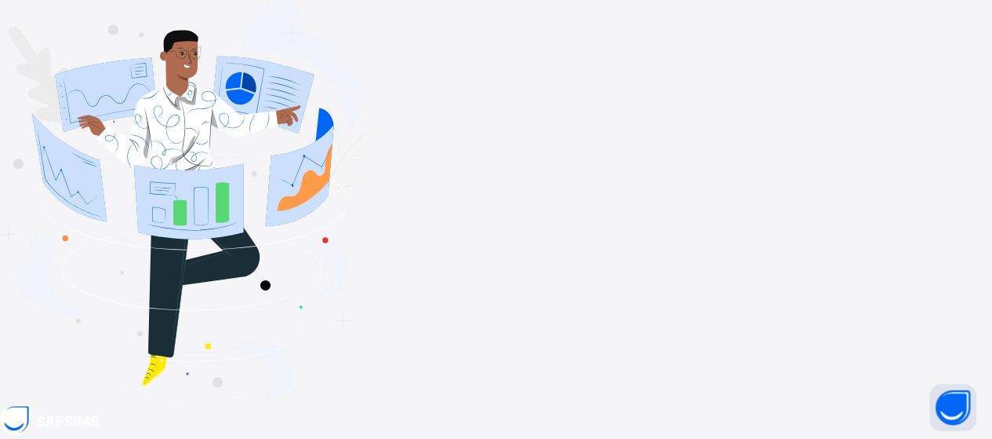
scroll to position [14, 0]
